Goal: Information Seeking & Learning: Find specific fact

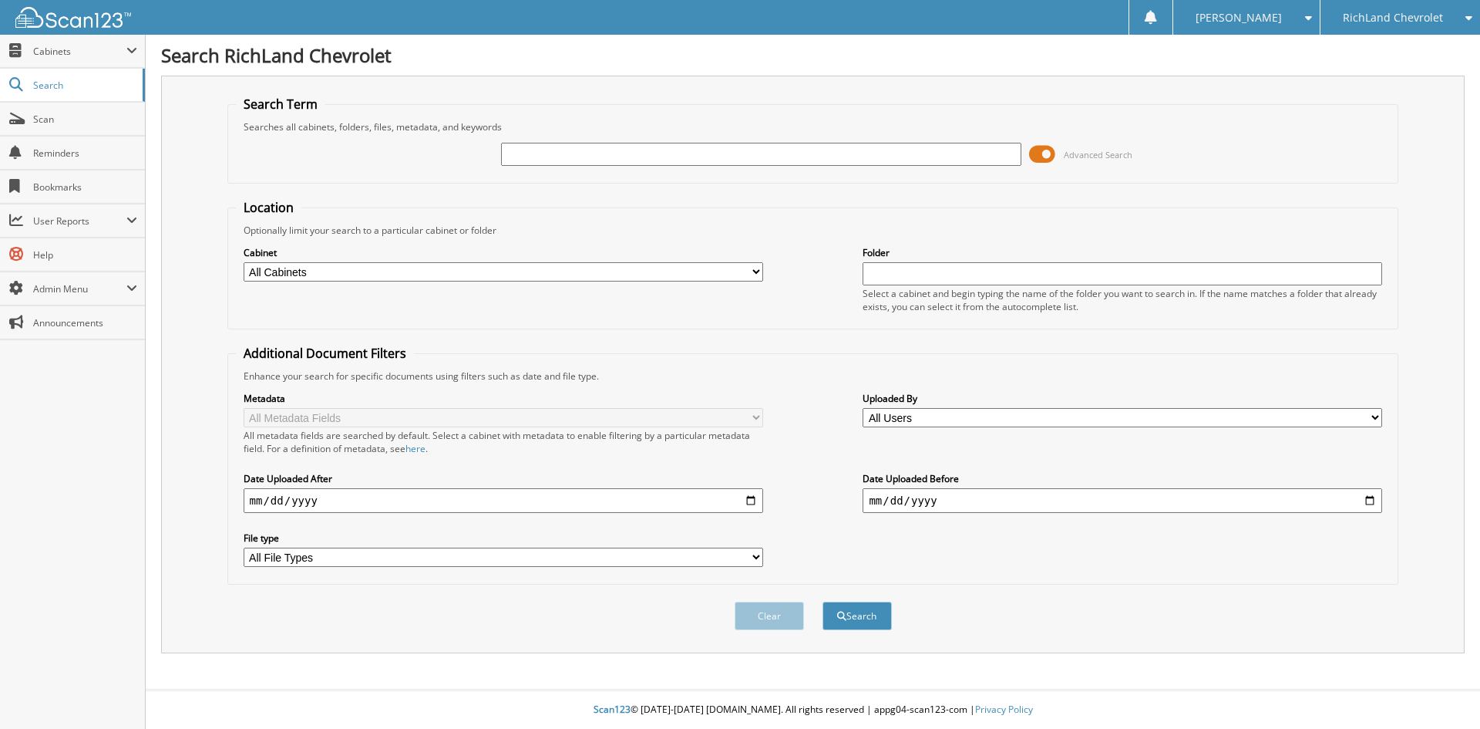
click at [567, 151] on input "text" at bounding box center [761, 154] width 520 height 23
drag, startPoint x: 0, startPoint y: 0, endPoint x: 567, endPoint y: 151, distance: 587.2
type input "25CT7416A"
click at [823, 601] on button "Search" at bounding box center [857, 615] width 69 height 29
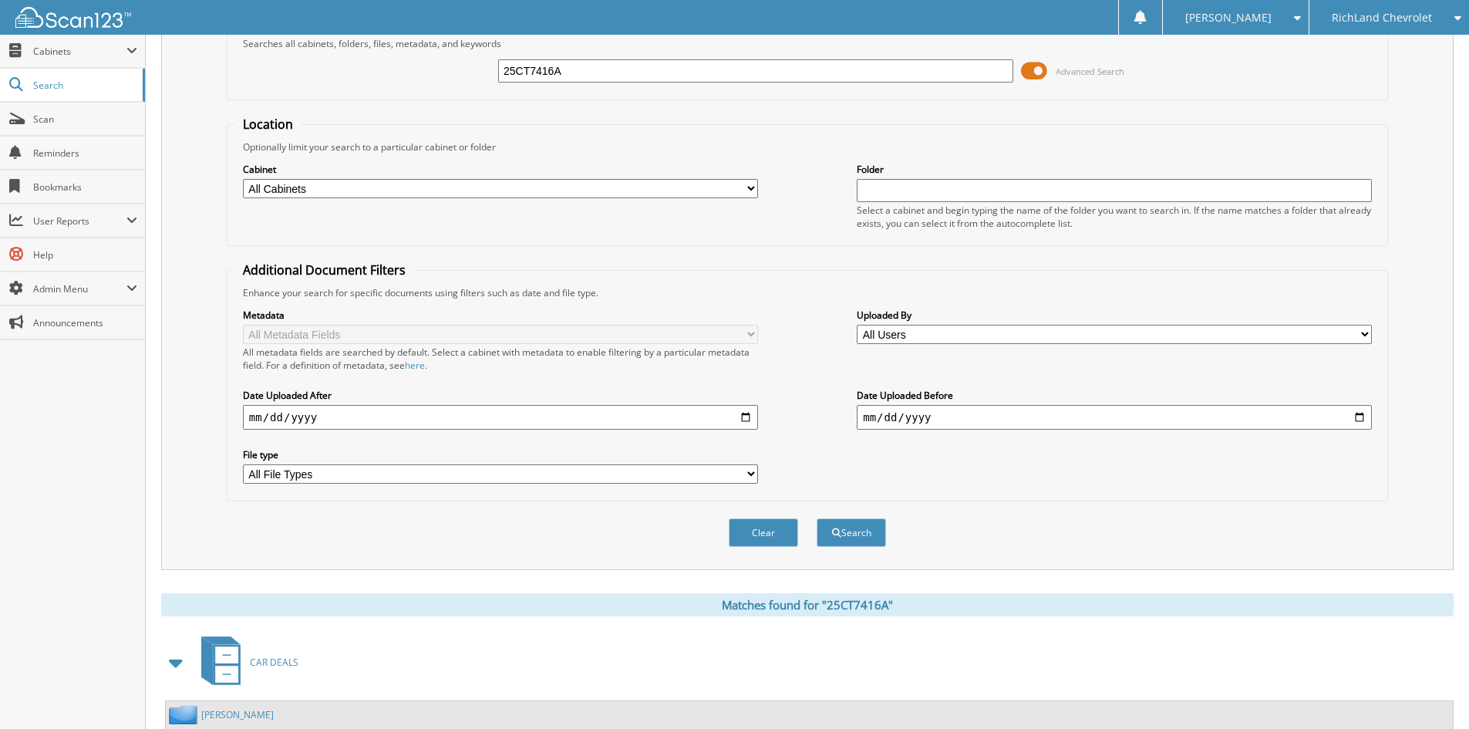
scroll to position [219, 0]
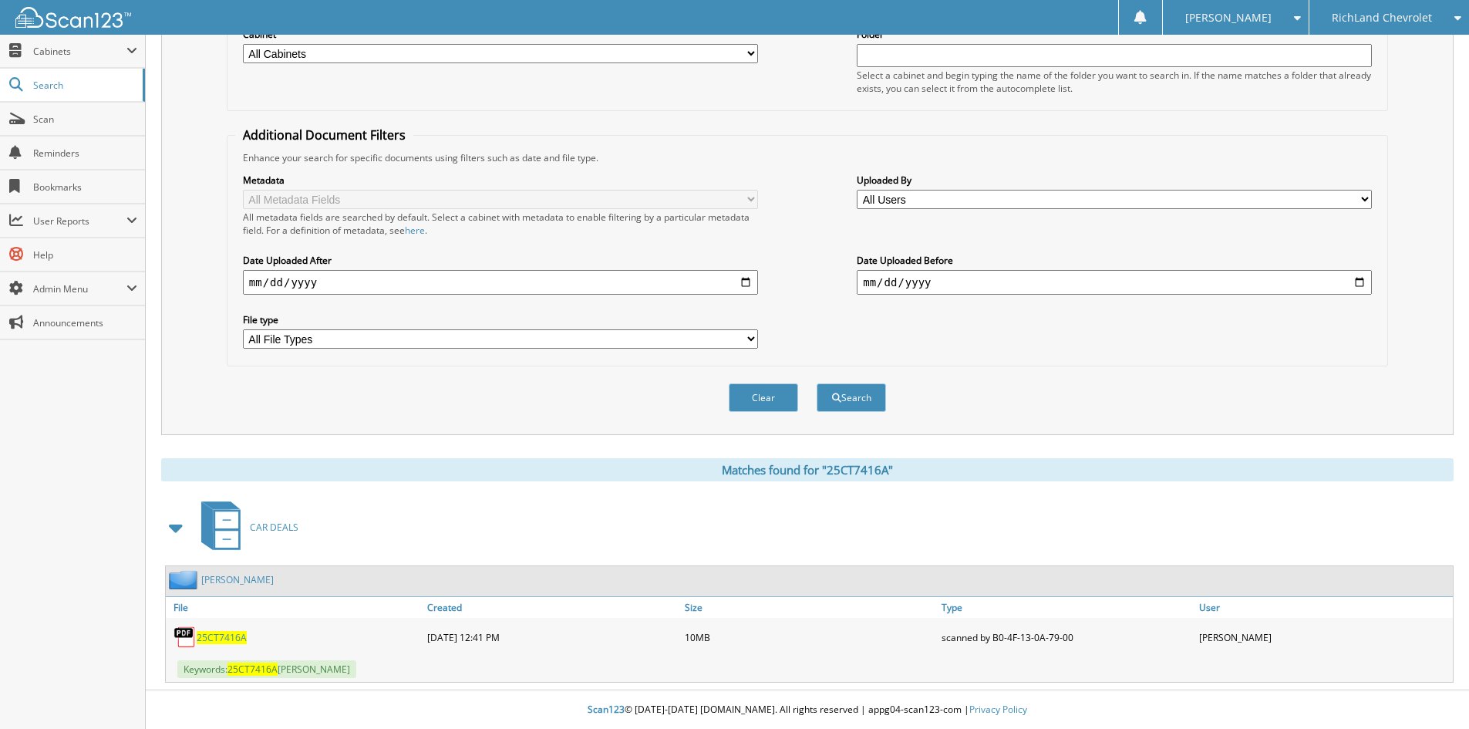
click at [223, 634] on span "25CT7416A" at bounding box center [222, 637] width 50 height 13
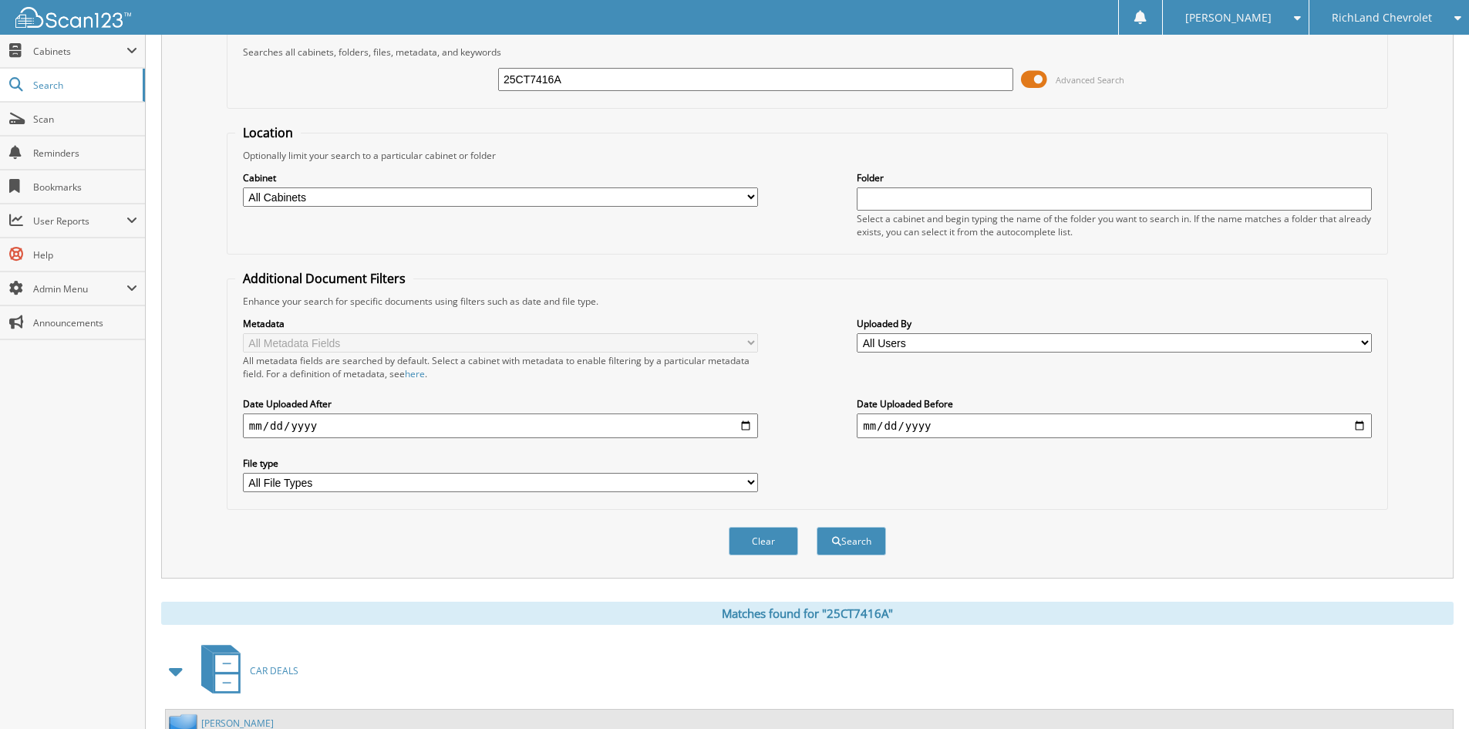
scroll to position [0, 0]
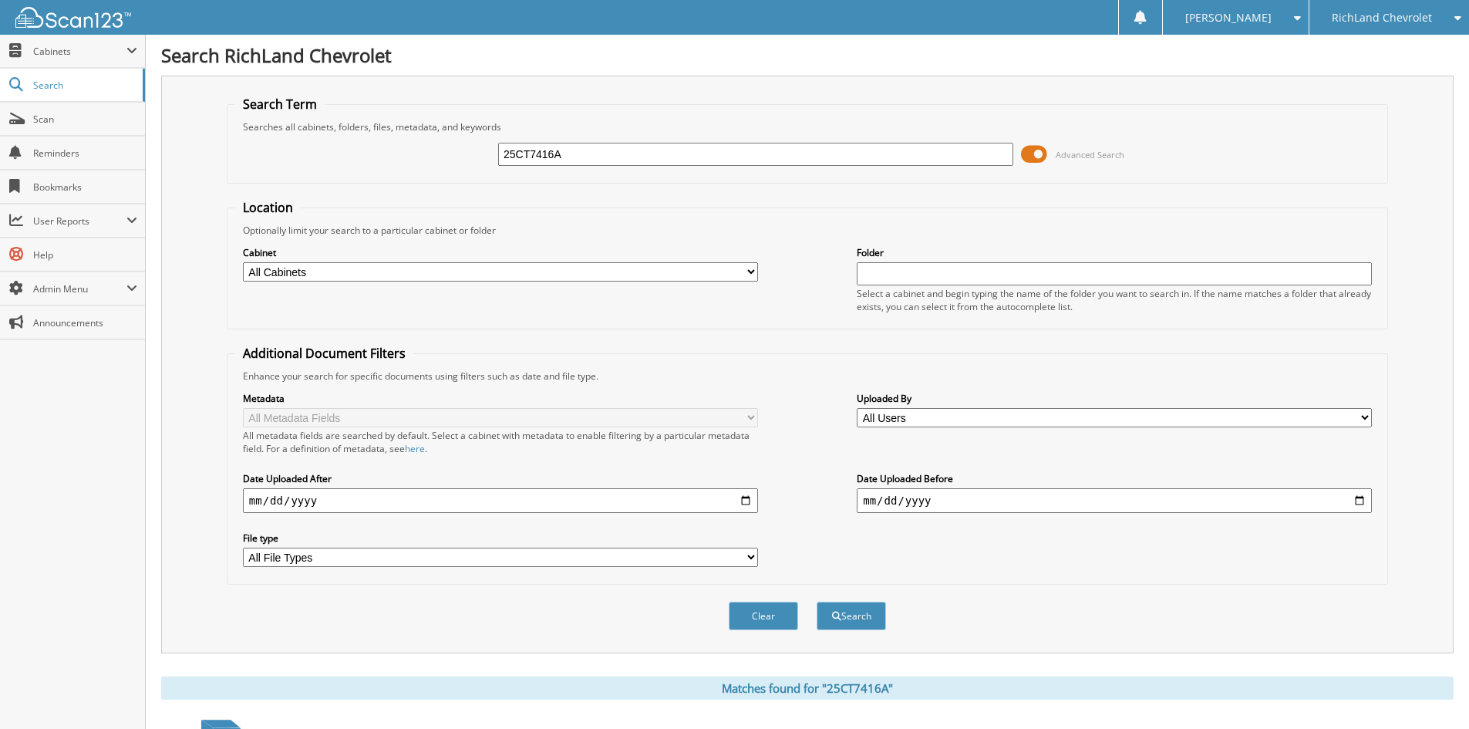
click at [587, 152] on input "25CT7416A" at bounding box center [755, 154] width 515 height 23
paste input "25GS4444"
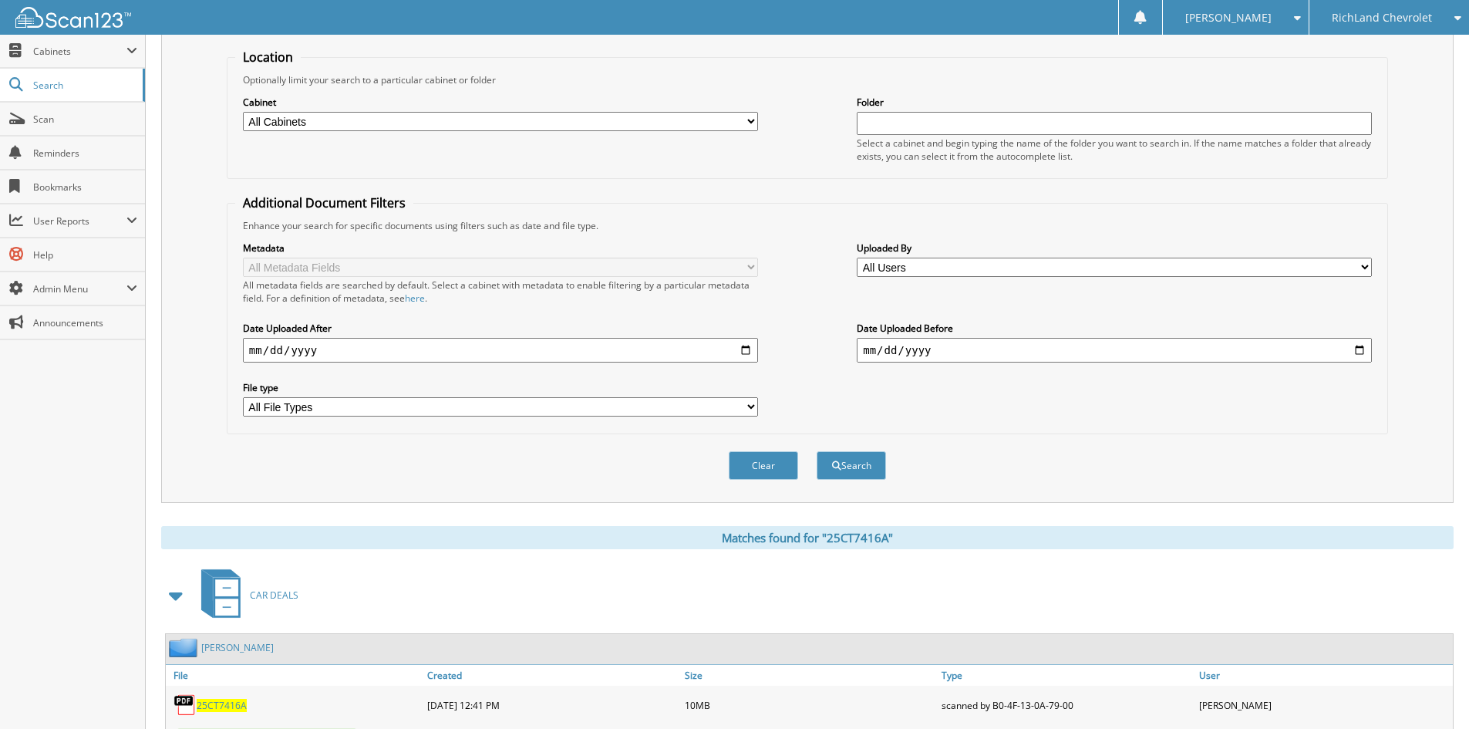
scroll to position [219, 0]
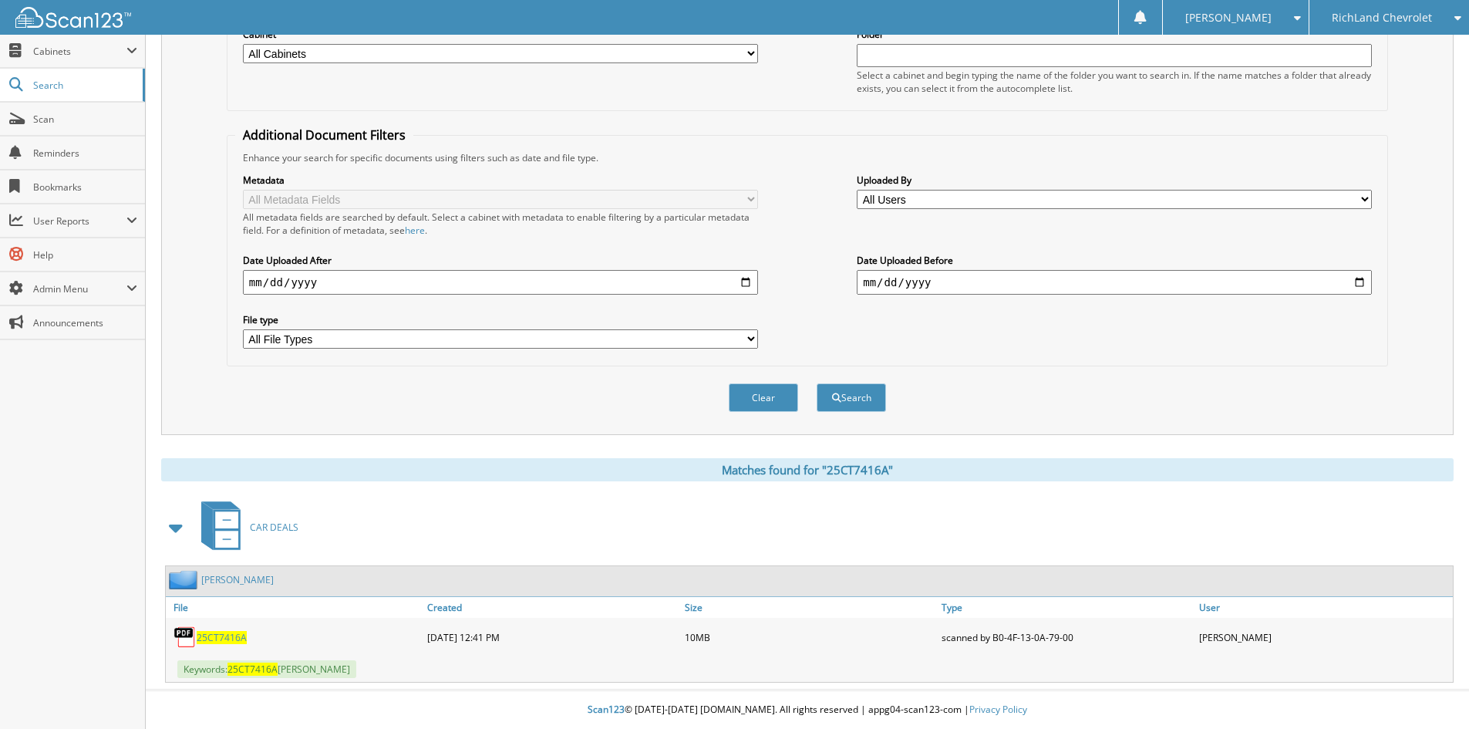
type input "25GS4444"
click at [226, 643] on span "25CT7416A" at bounding box center [222, 637] width 50 height 13
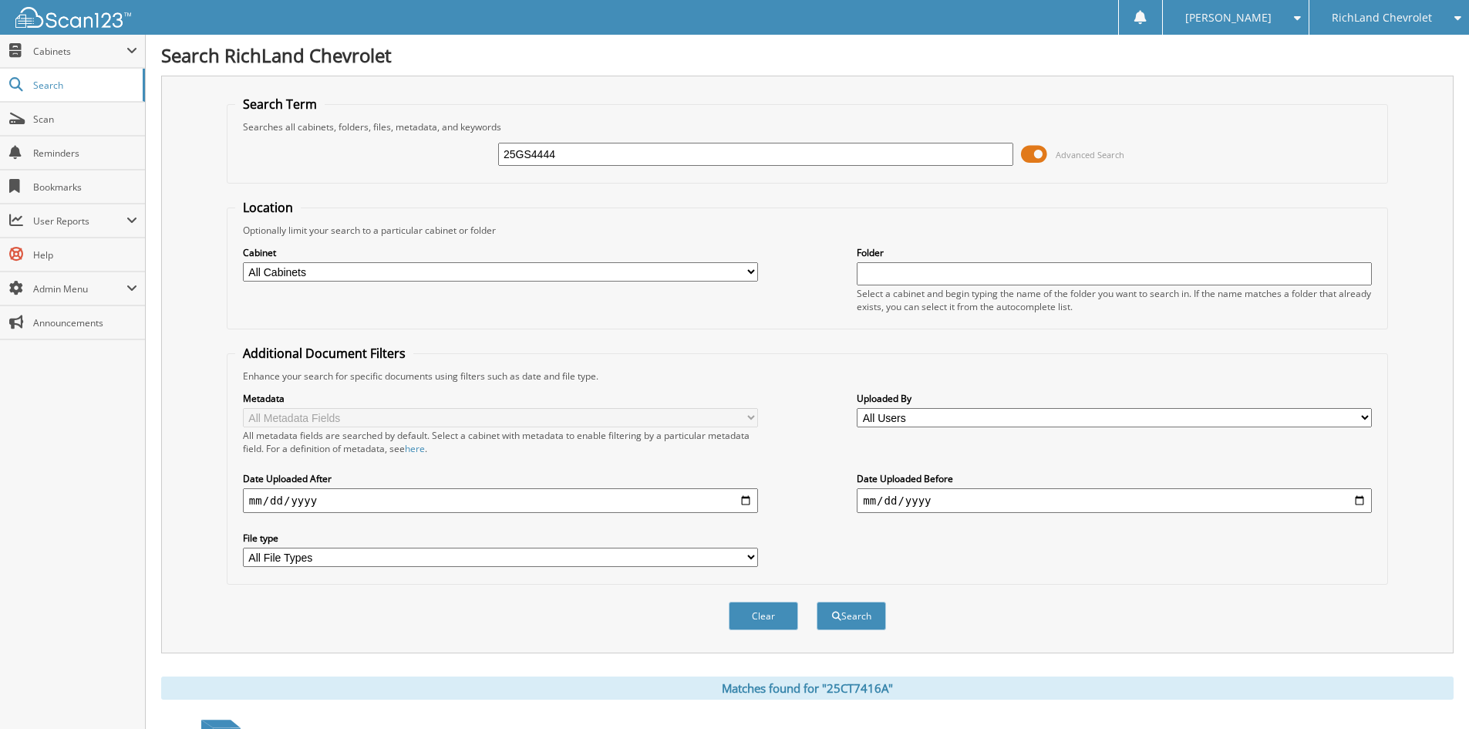
click at [618, 143] on input "25GS4444" at bounding box center [755, 154] width 515 height 23
paste input "25GS4444"
type input "25GS4444"
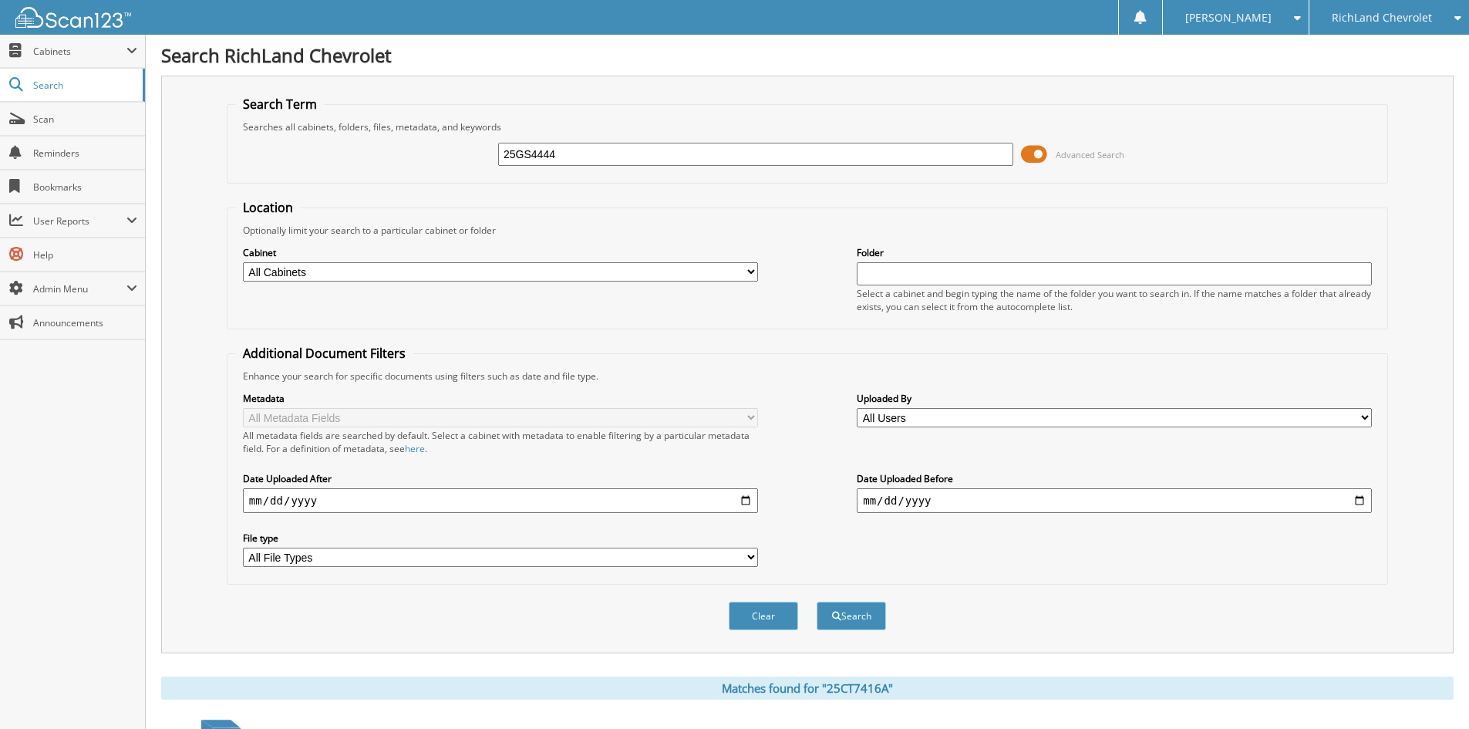
click at [816, 601] on button "Search" at bounding box center [850, 615] width 69 height 29
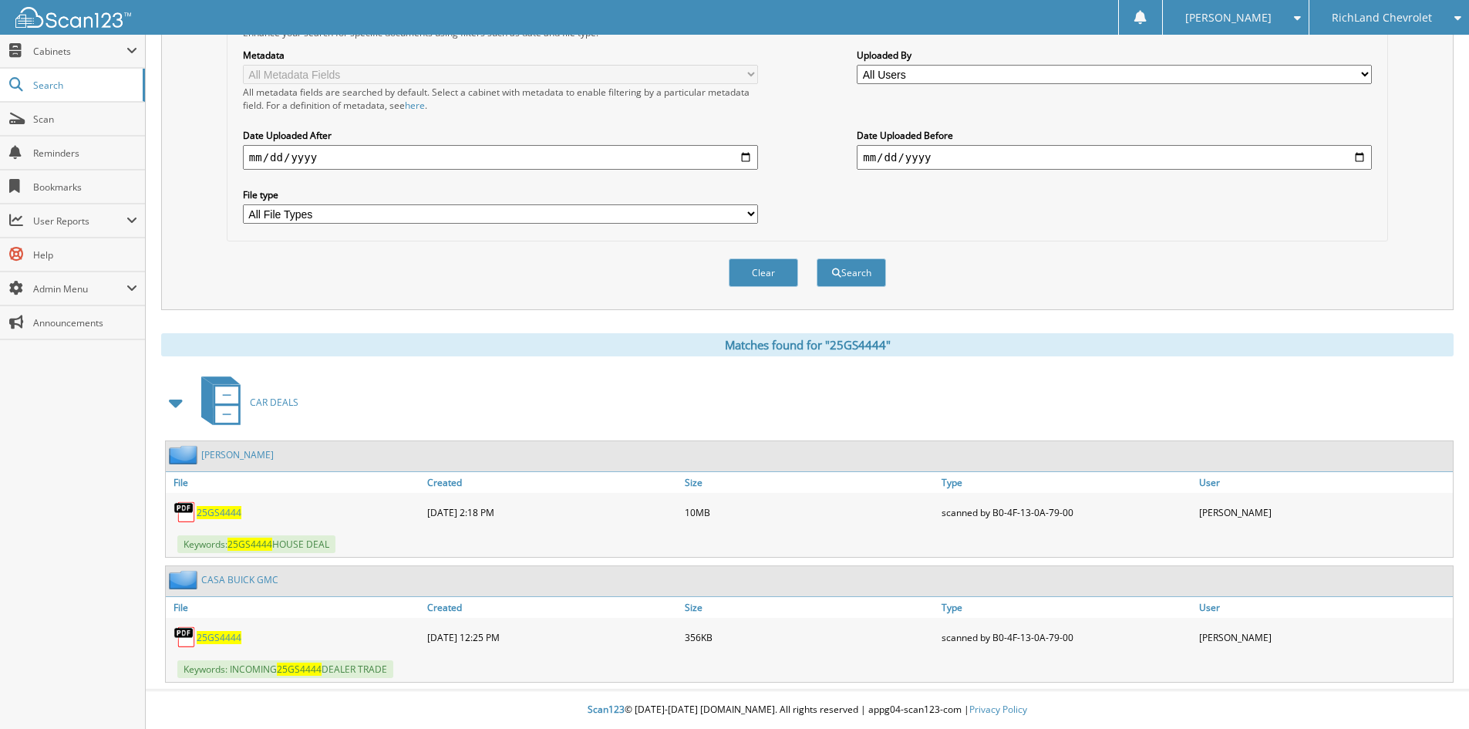
click at [234, 514] on span "25GS4444" at bounding box center [219, 512] width 45 height 13
